Goal: Communication & Community: Answer question/provide support

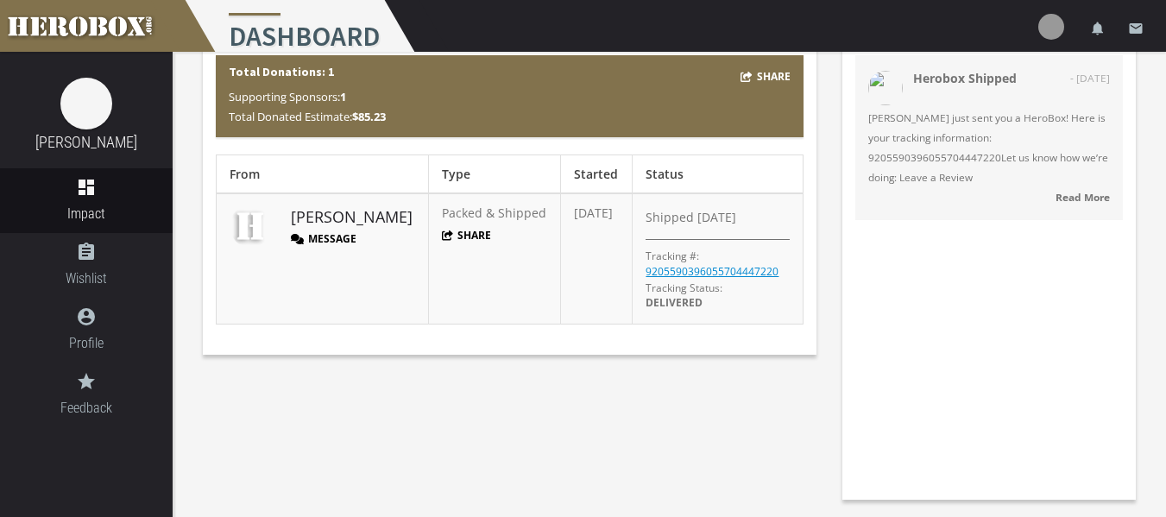
scroll to position [84, 0]
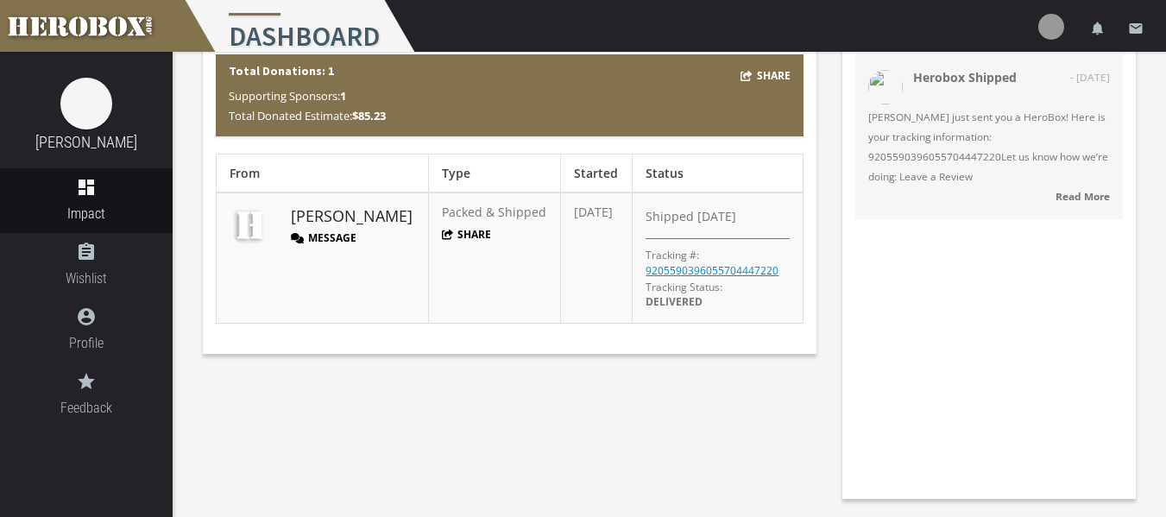
click at [330, 232] on button "Message" at bounding box center [324, 237] width 66 height 15
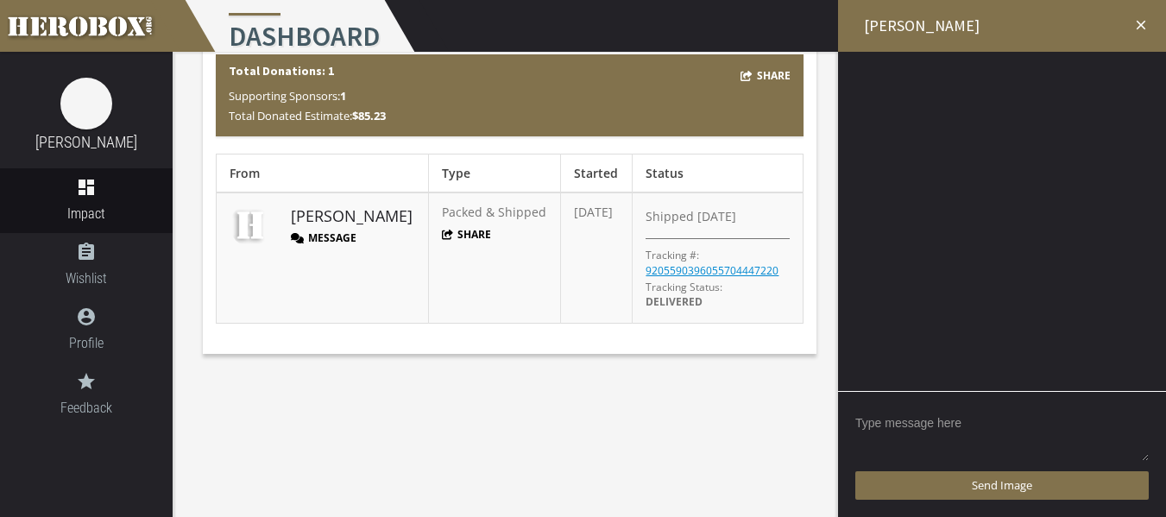
click at [920, 432] on textarea at bounding box center [1001, 436] width 293 height 54
click at [1054, 429] on textarea "Hello, I just received your box, and" at bounding box center [1001, 436] width 293 height 54
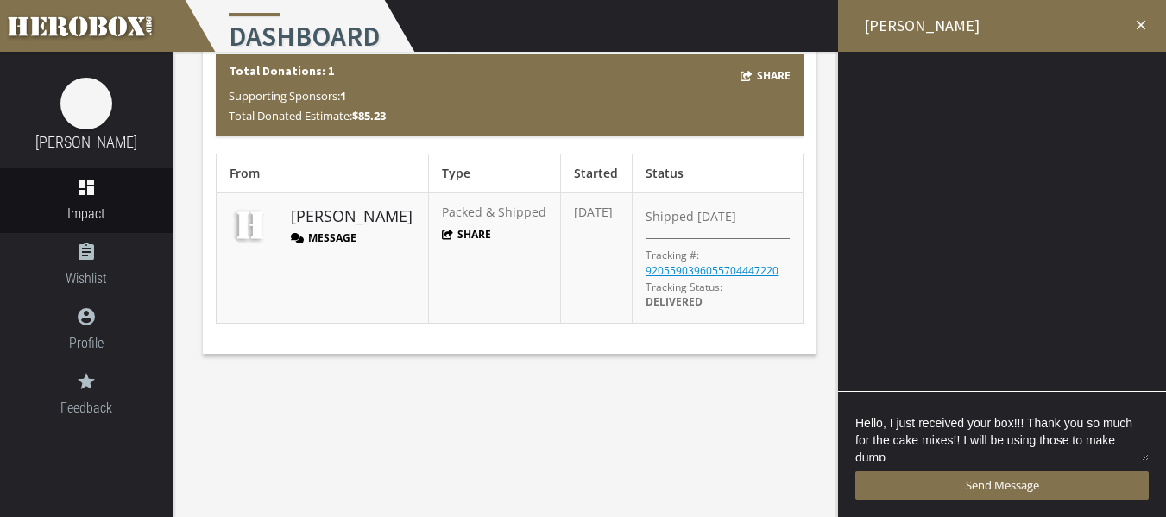
scroll to position [3, 0]
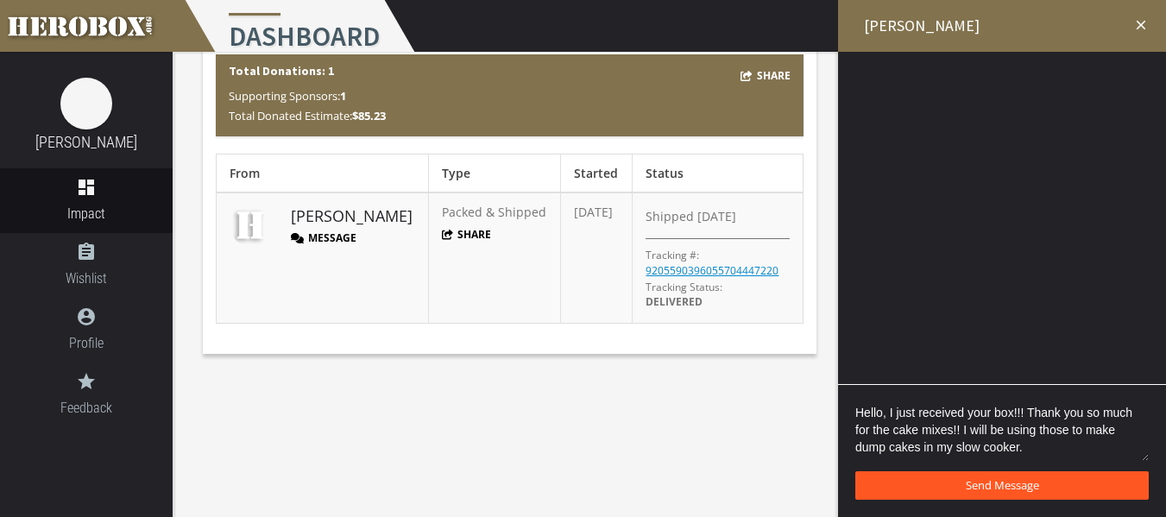
type textarea "Hello, I just received your box!!! Thank you so much for the cake mixes!! I wil…"
click at [1025, 481] on button "Send Message" at bounding box center [1001, 485] width 293 height 28
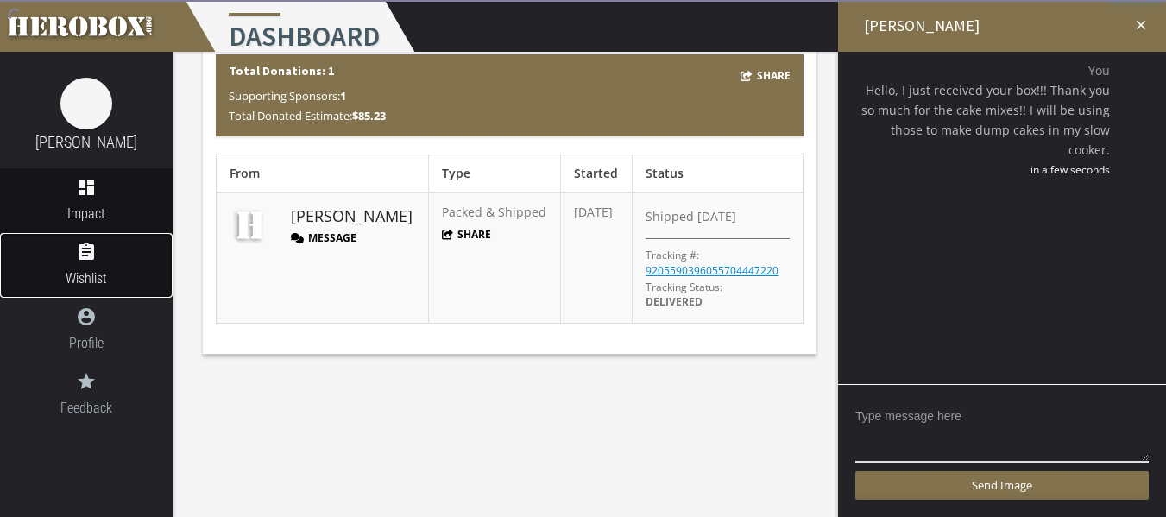
scroll to position [0, 0]
click at [137, 271] on span "Wishlist" at bounding box center [86, 279] width 173 height 22
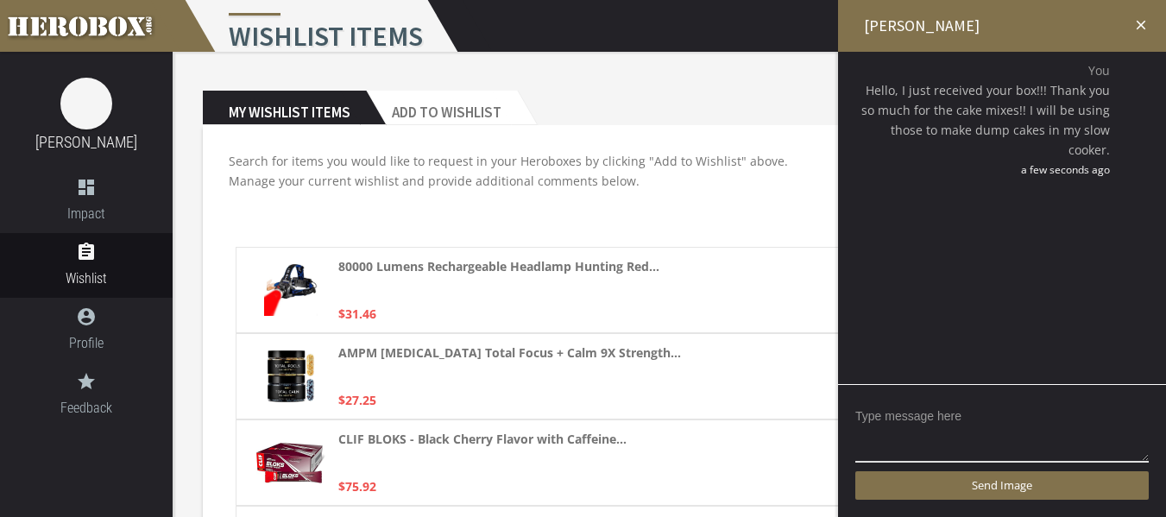
click at [1135, 19] on icon "close" at bounding box center [1141, 25] width 16 height 16
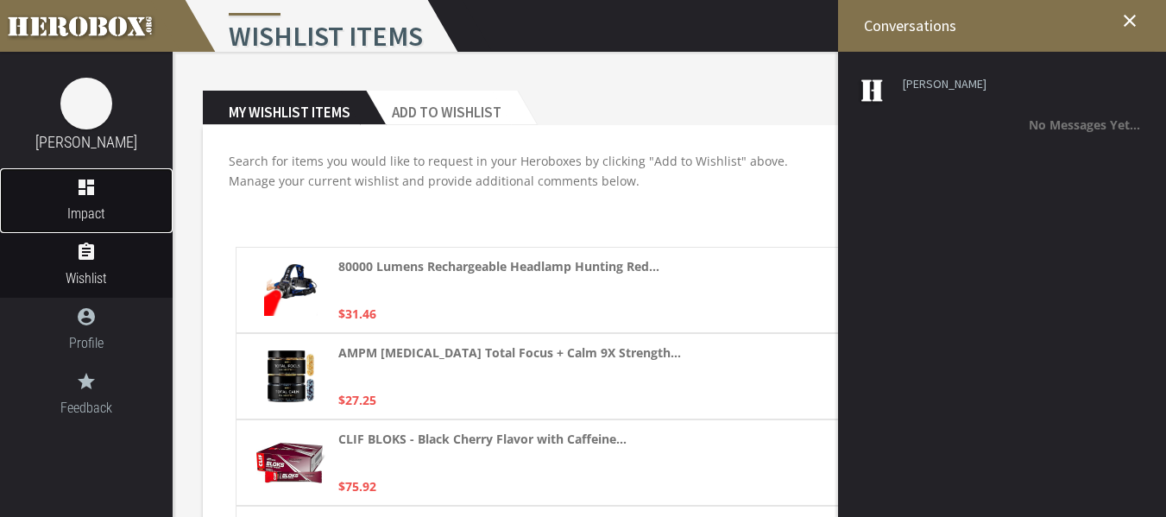
click at [109, 190] on icon "dashboard" at bounding box center [86, 187] width 173 height 21
